Goal: Task Accomplishment & Management: Use online tool/utility

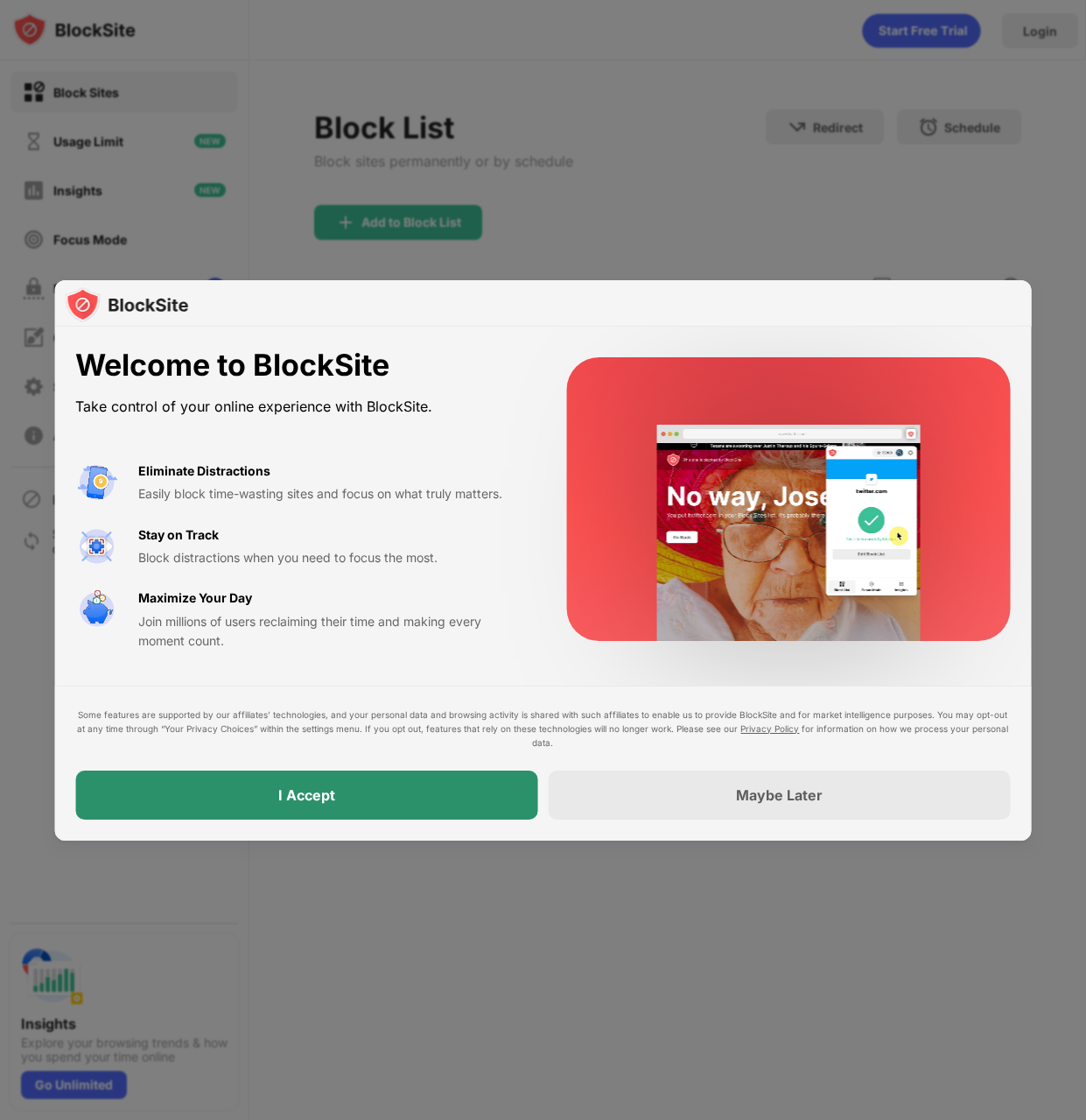
click at [474, 789] on div "I Accept" at bounding box center [307, 795] width 462 height 49
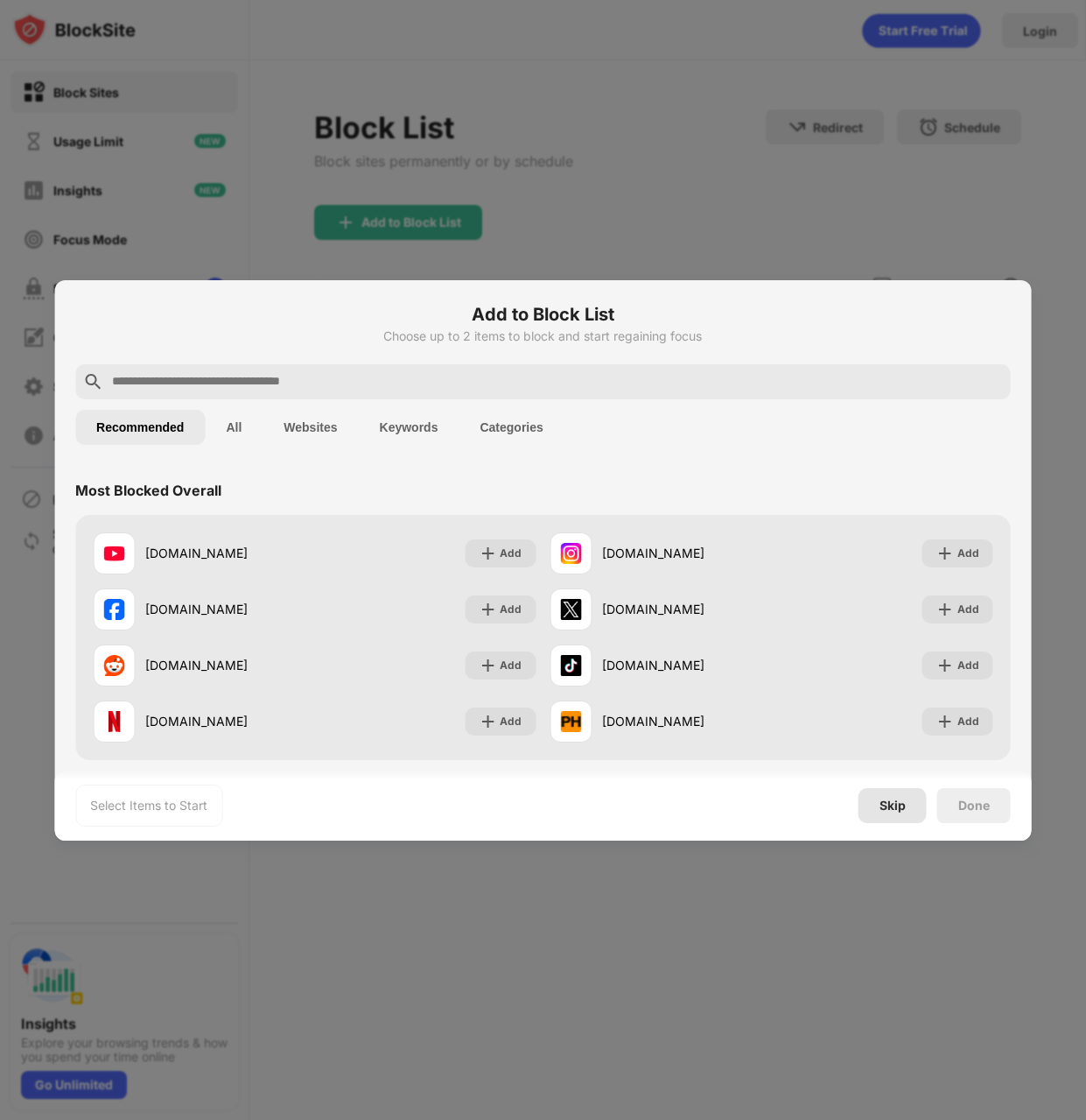
click at [898, 810] on div "Skip" at bounding box center [892, 805] width 26 height 14
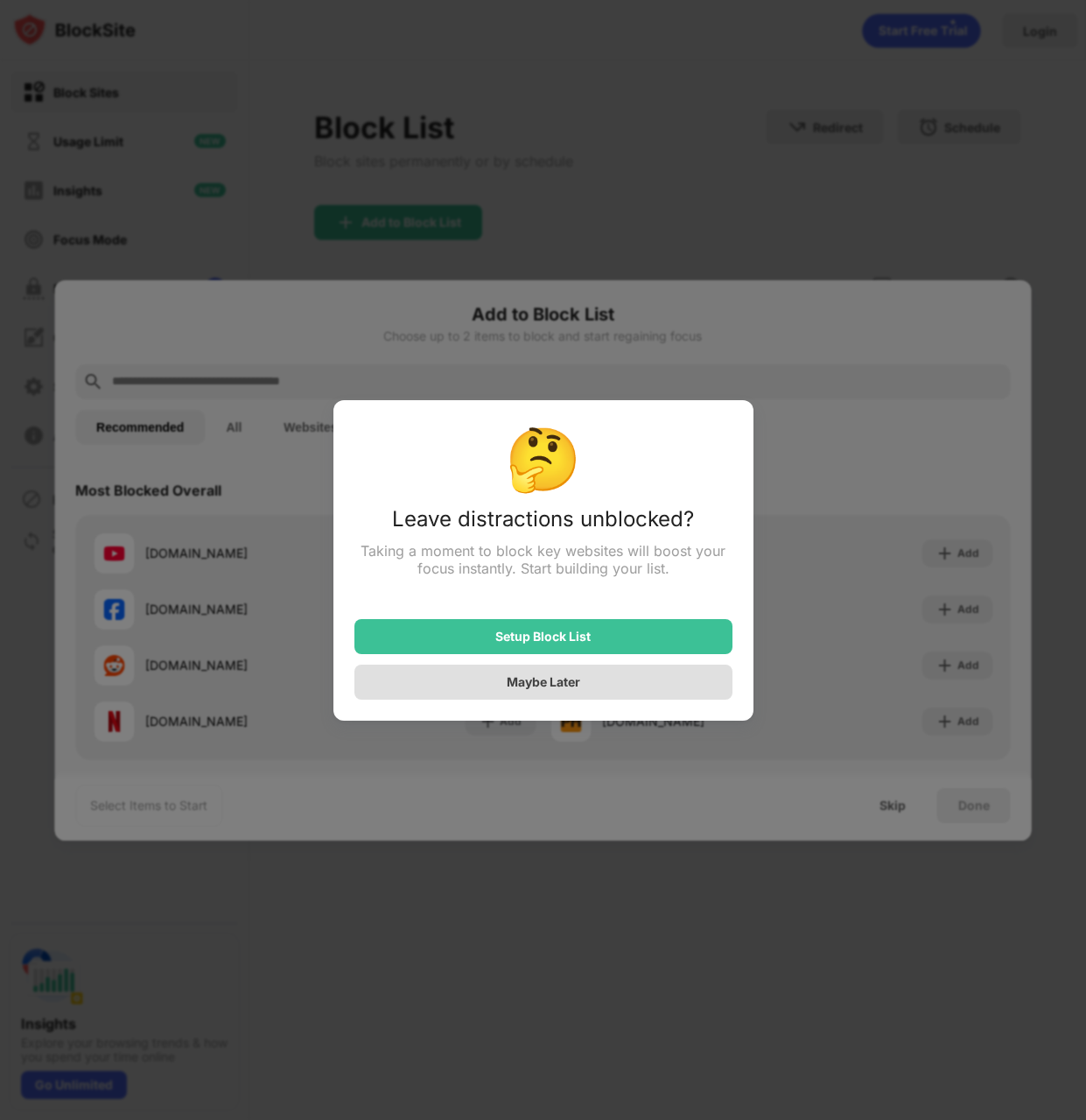
click at [555, 681] on div "Maybe Later" at bounding box center [543, 681] width 74 height 15
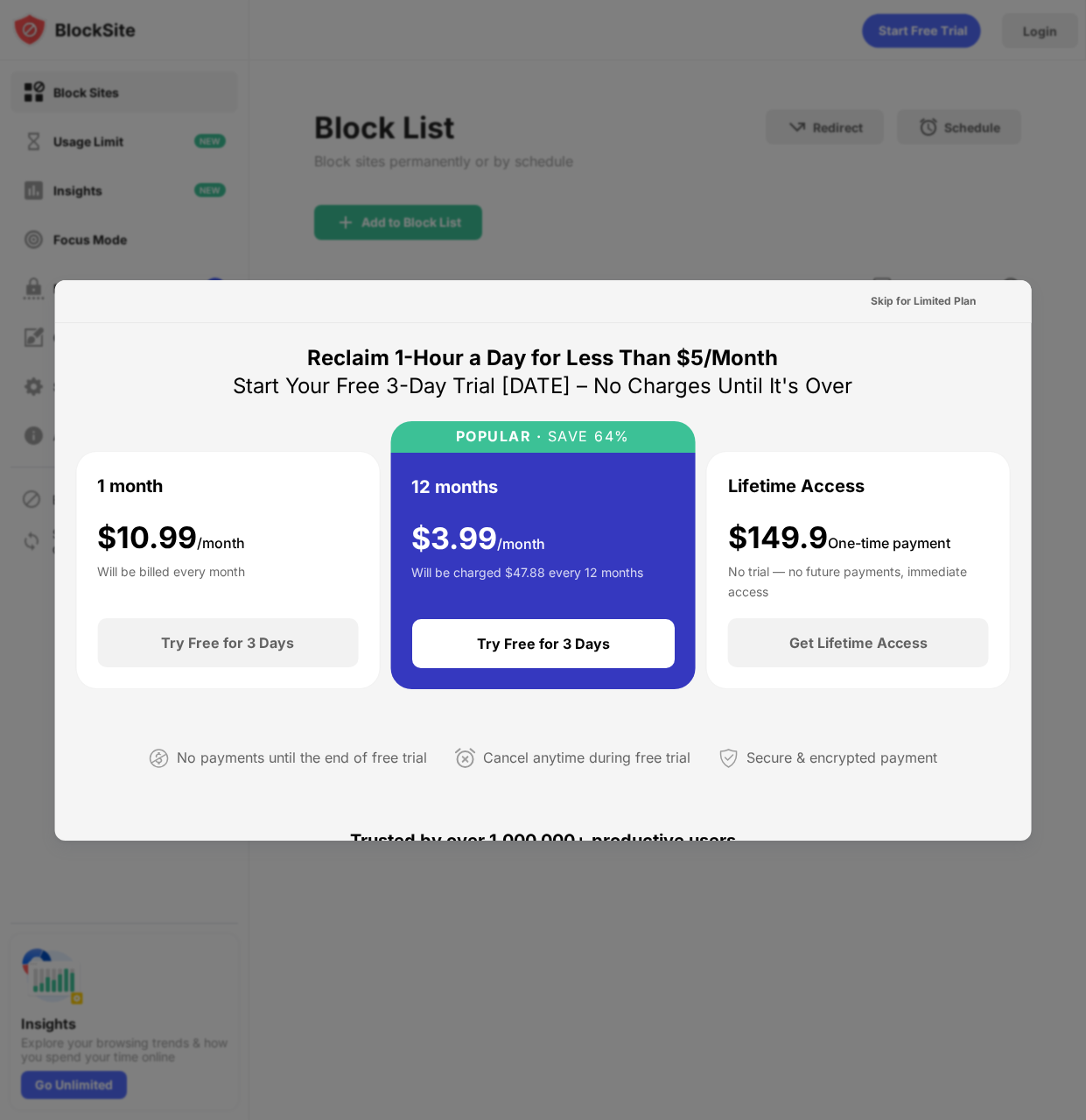
click at [1013, 230] on div at bounding box center [543, 560] width 1086 height 1120
click at [929, 298] on div "Skip for Limited Plan" at bounding box center [923, 300] width 105 height 17
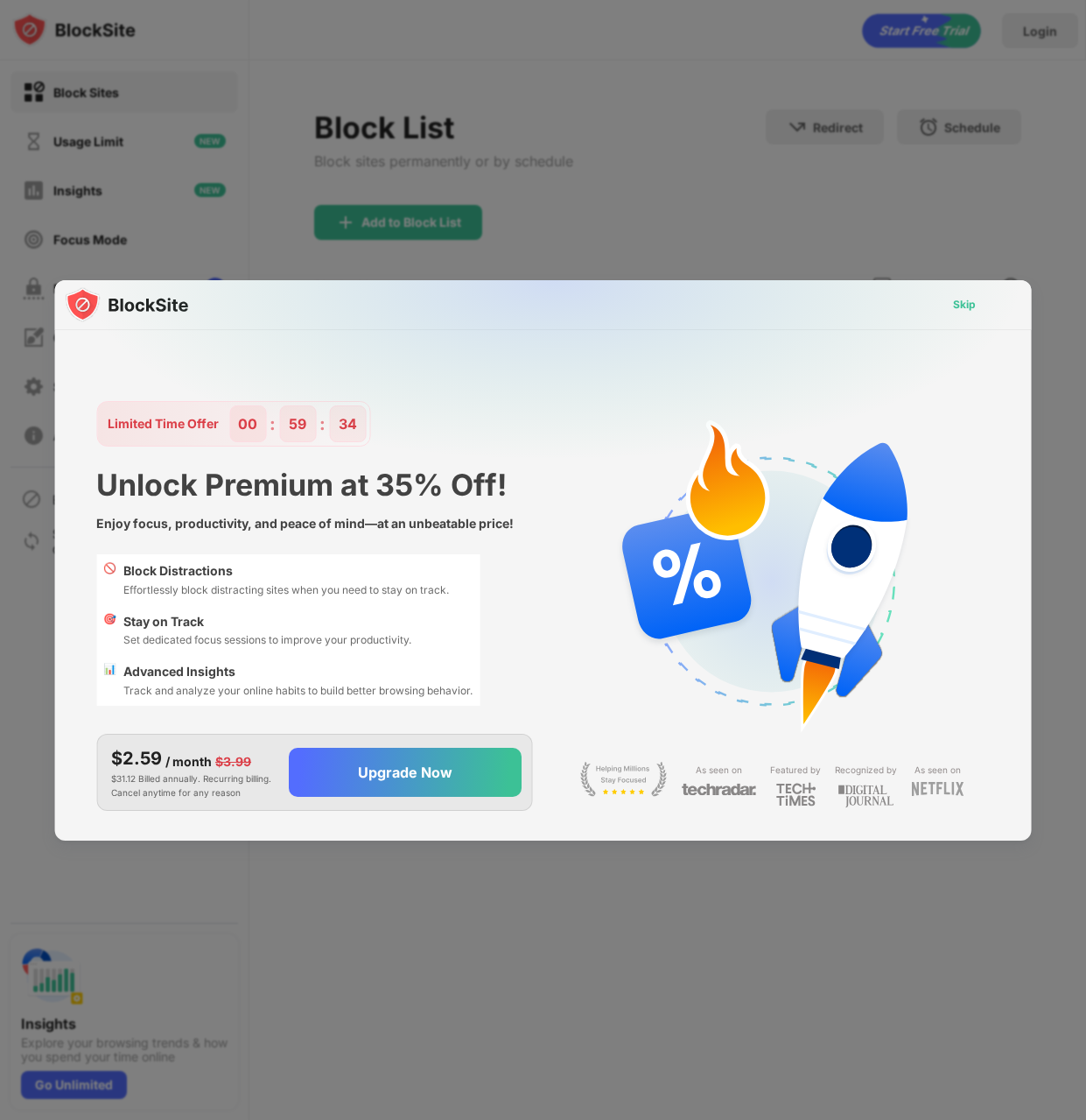
click at [958, 305] on div "Skip" at bounding box center [964, 304] width 23 height 17
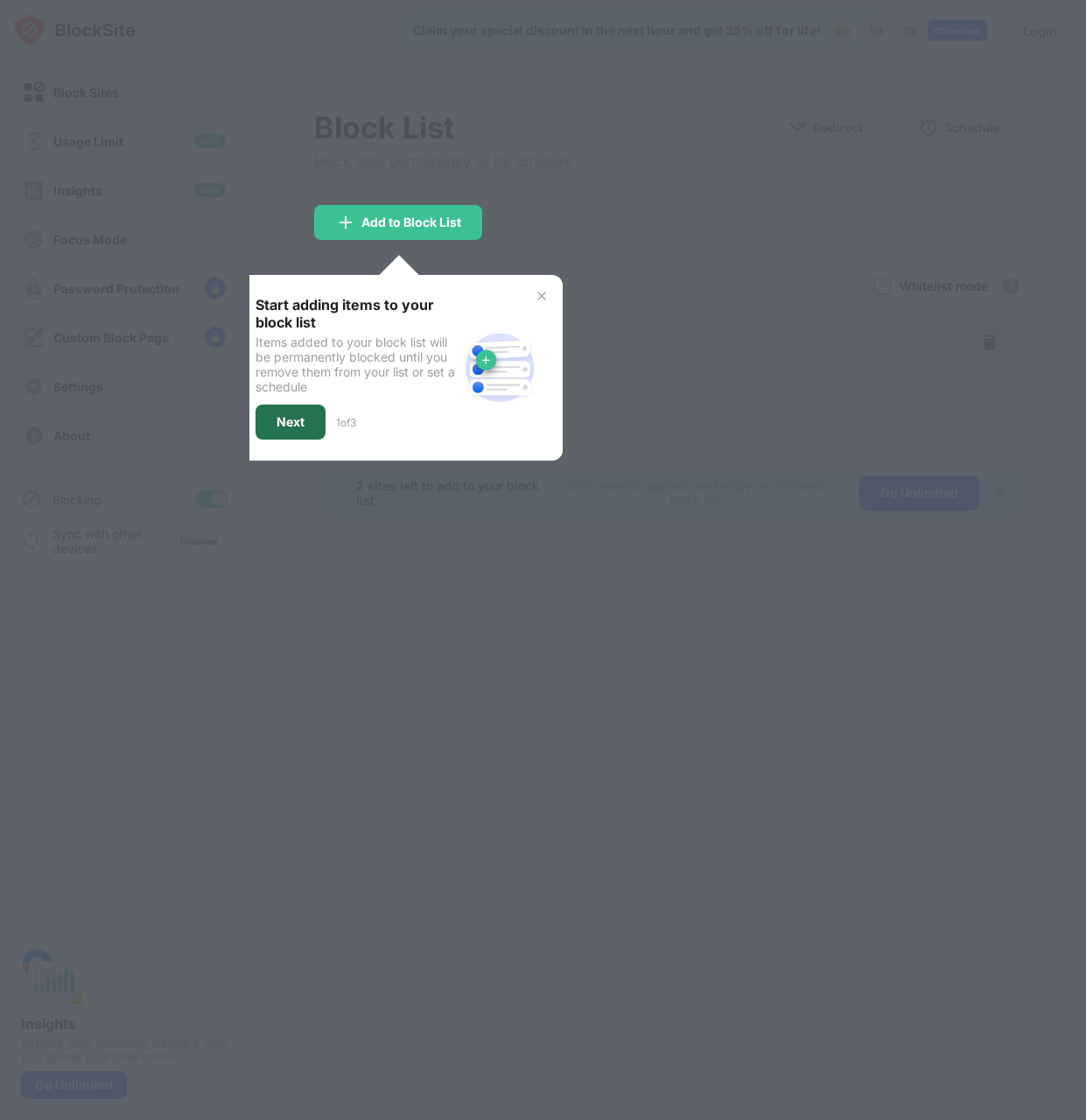
click at [301, 432] on div "Next" at bounding box center [290, 422] width 70 height 35
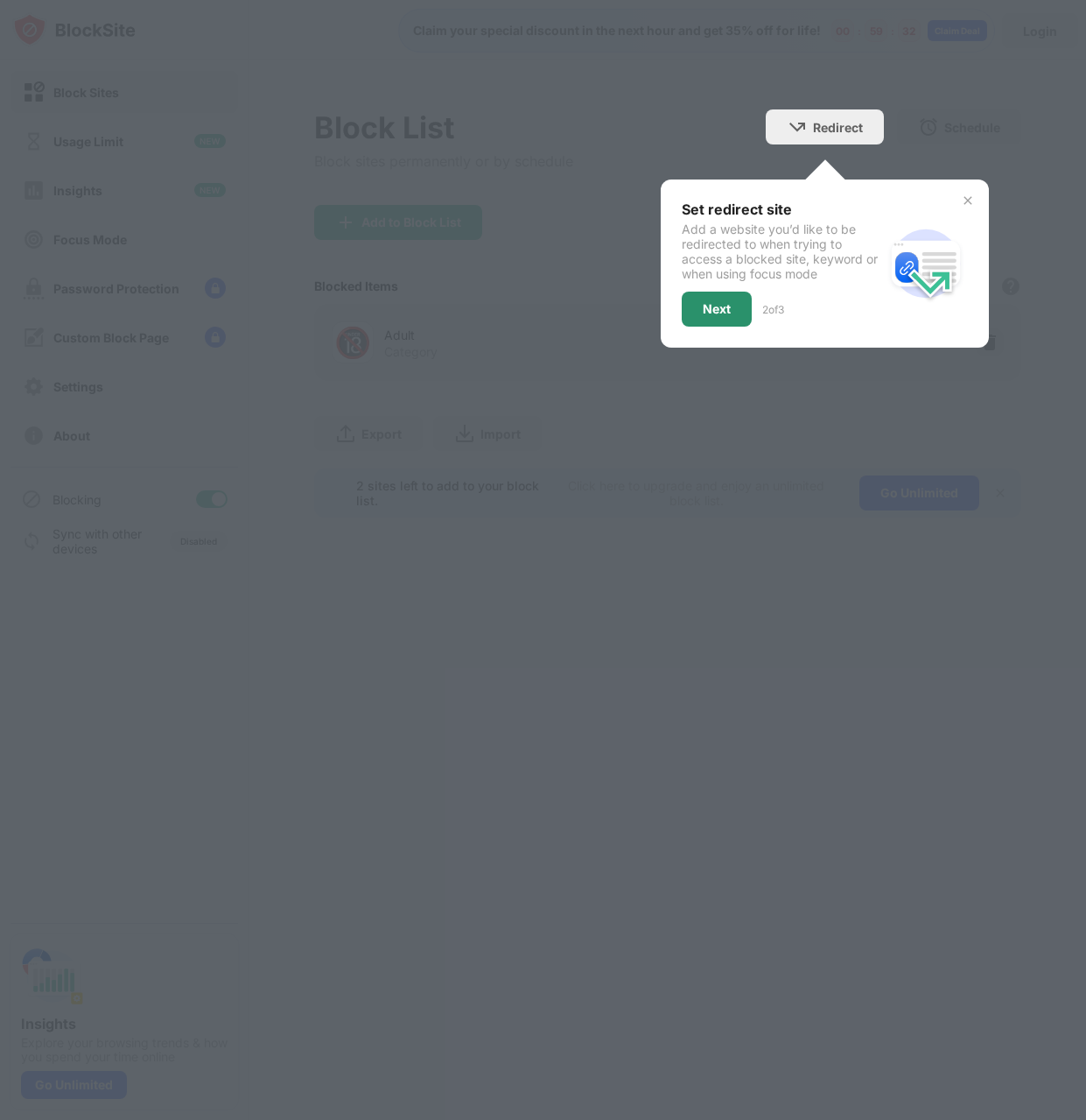
click at [732, 315] on div "Next" at bounding box center [716, 309] width 70 height 35
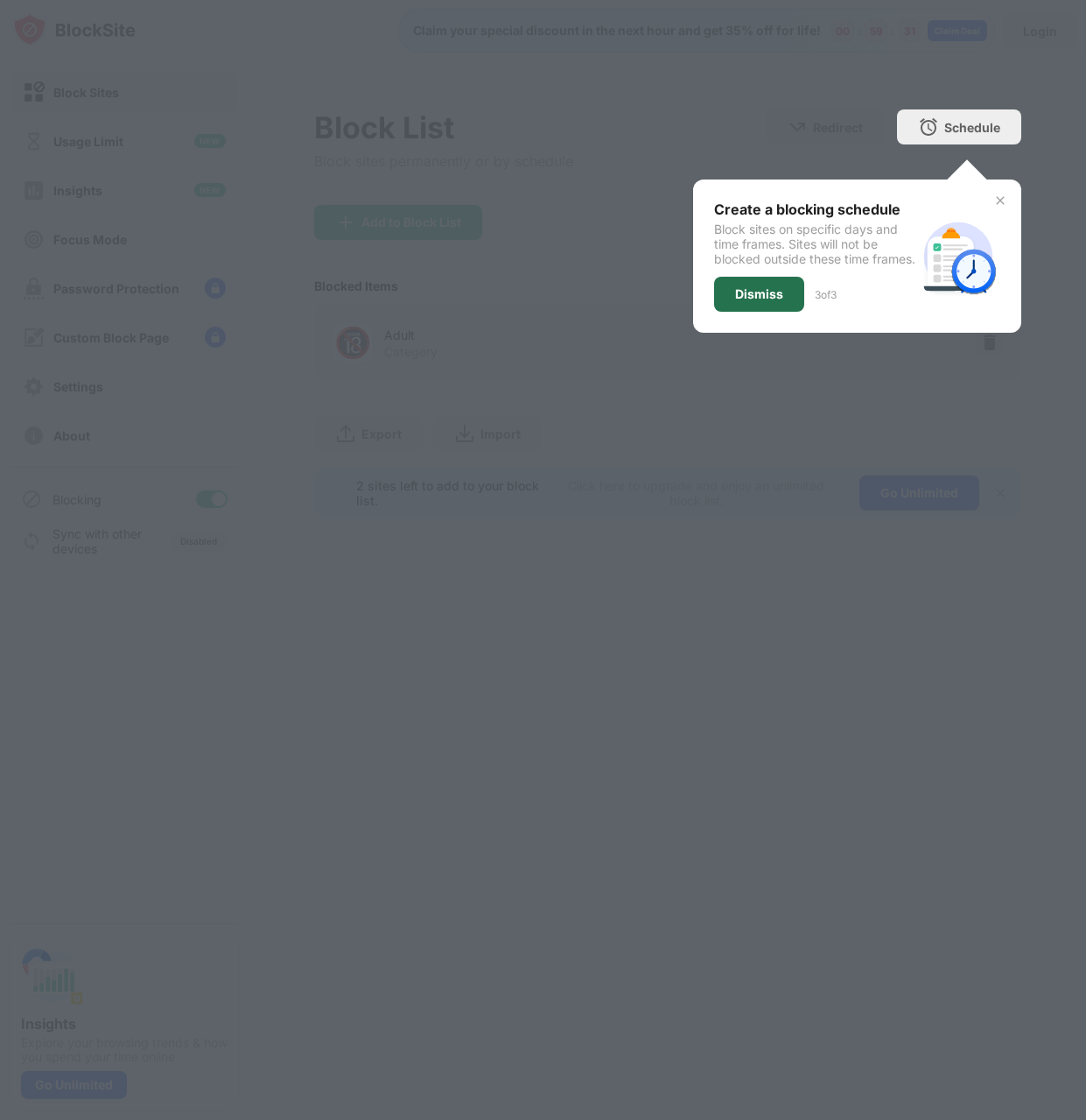
click at [756, 301] on div "Dismiss" at bounding box center [759, 293] width 48 height 14
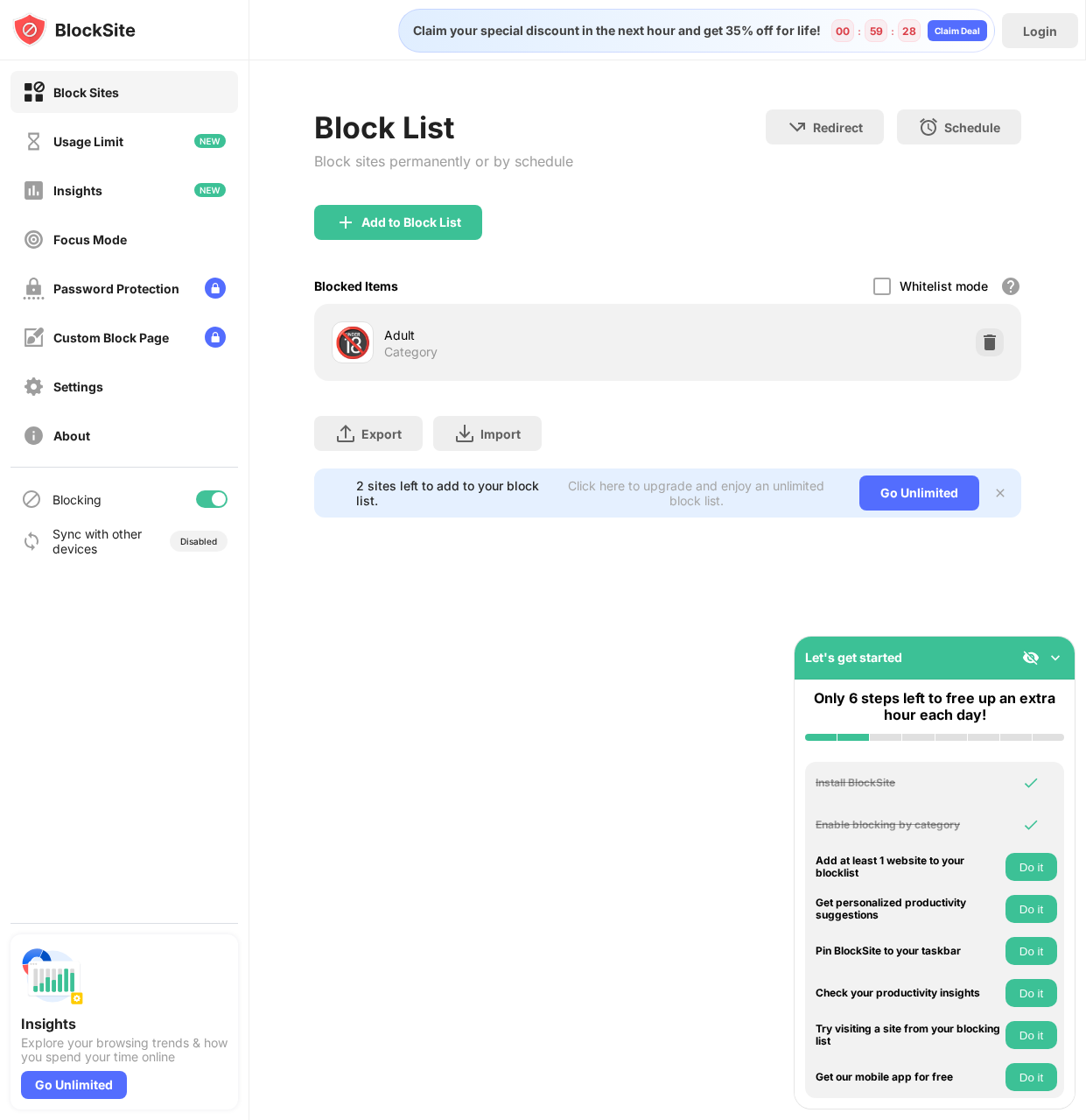
click at [723, 243] on div "Add to Block List" at bounding box center [667, 236] width 706 height 63
click at [795, 199] on div "Block List Block sites permanently or by schedule Redirect Choose a site to be …" at bounding box center [667, 157] width 706 height 96
drag, startPoint x: 420, startPoint y: 315, endPoint x: 405, endPoint y: 326, distance: 18.6
click at [416, 319] on div "🔞 Adult Category" at bounding box center [667, 342] width 685 height 56
click at [405, 326] on div "Adult" at bounding box center [526, 335] width 284 height 18
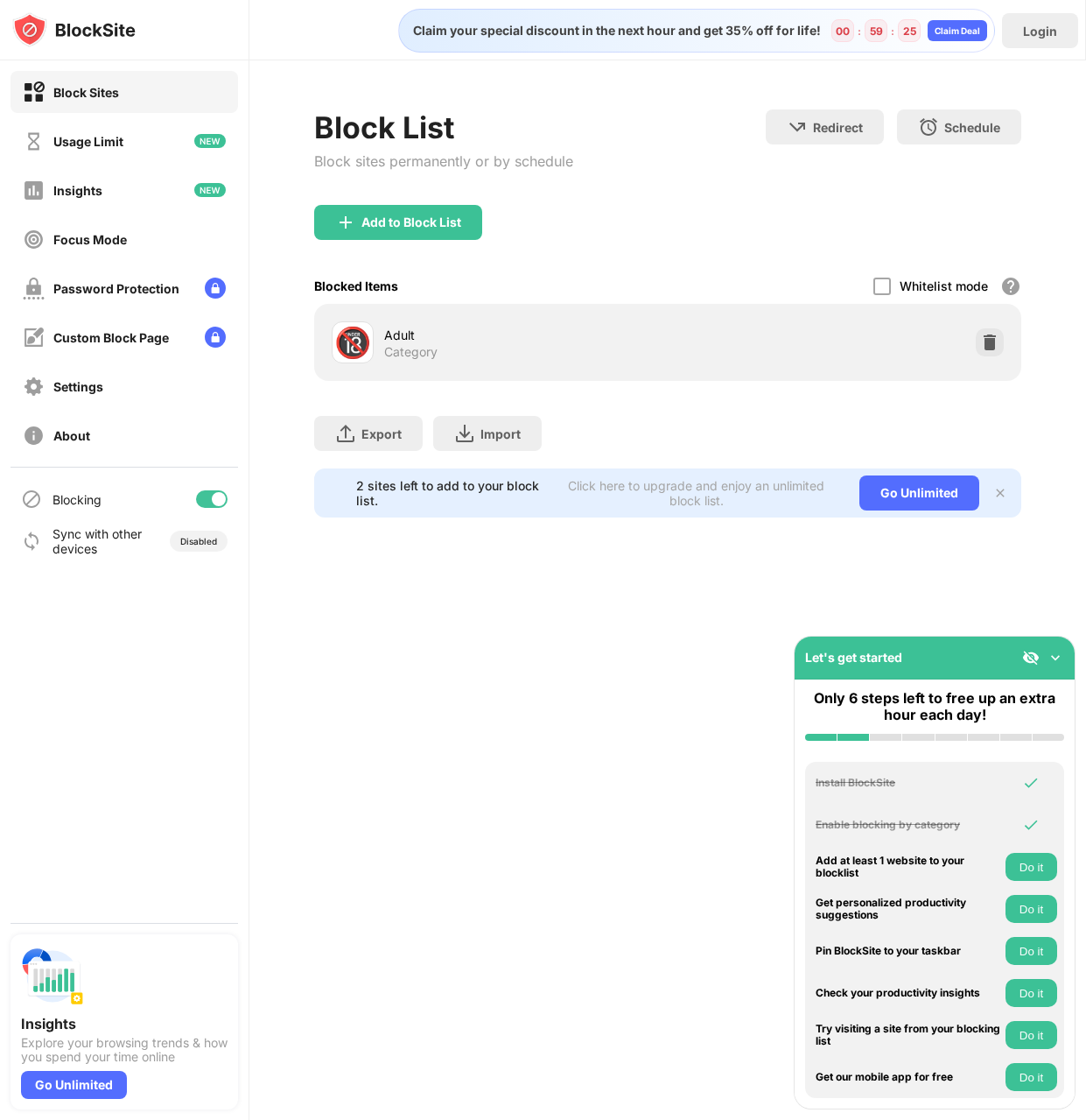
click at [404, 327] on div "Adult" at bounding box center [526, 335] width 284 height 18
click at [404, 332] on div "Adult" at bounding box center [526, 335] width 284 height 18
